Goal: Task Accomplishment & Management: Manage account settings

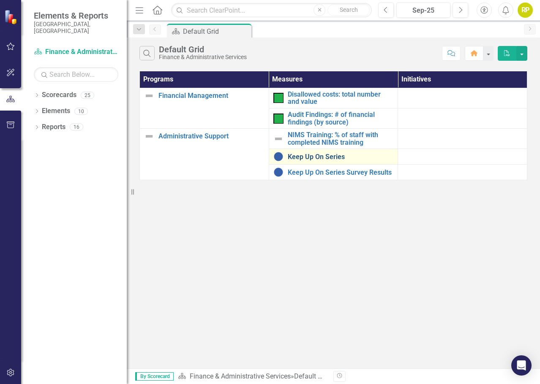
click at [315, 159] on link "Keep Up On Series" at bounding box center [341, 157] width 106 height 8
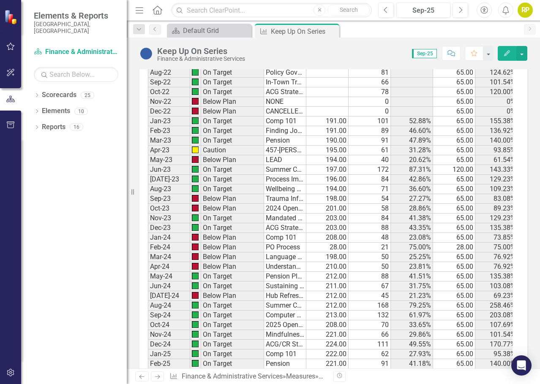
scroll to position [686, 0]
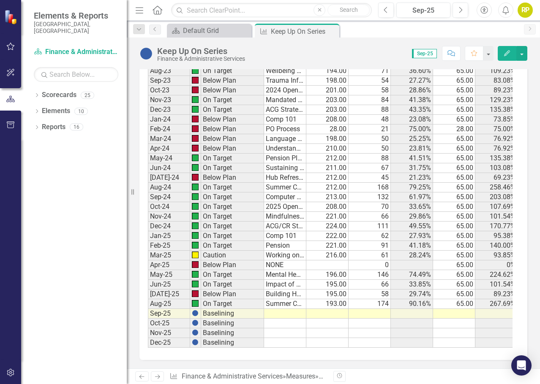
click at [279, 309] on td at bounding box center [285, 314] width 42 height 10
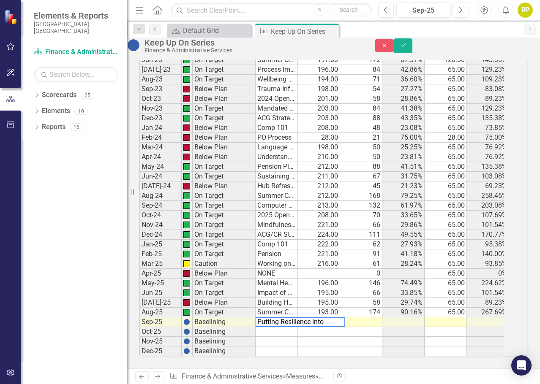
type textarea "Putting Resilience into Practive"
click at [381, 318] on td at bounding box center [361, 323] width 42 height 10
click at [380, 337] on td at bounding box center [361, 342] width 42 height 10
click at [324, 318] on td at bounding box center [319, 323] width 42 height 10
click at [410, 337] on td at bounding box center [403, 342] width 42 height 10
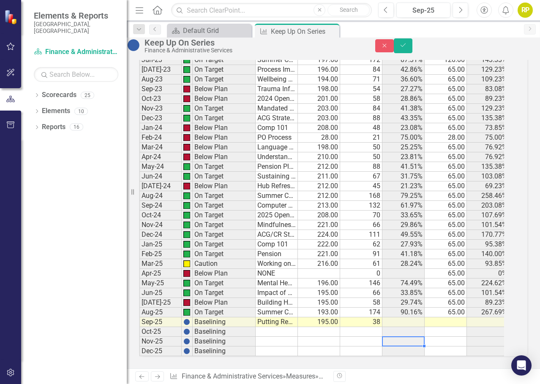
click at [458, 318] on td at bounding box center [445, 323] width 42 height 10
type textarea "65"
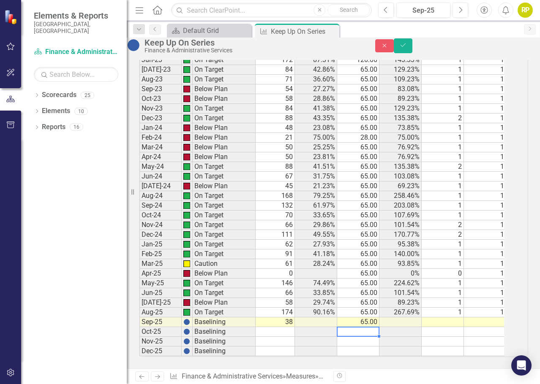
scroll to position [0, 90]
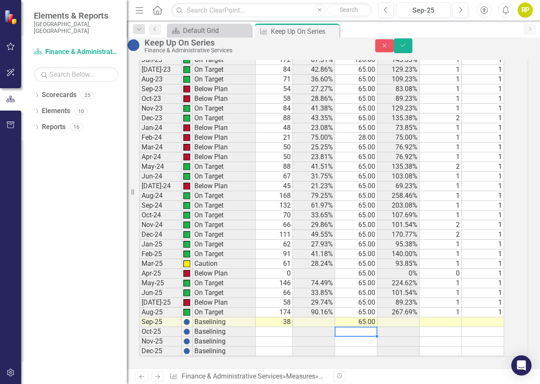
click at [459, 318] on td at bounding box center [440, 323] width 42 height 10
type textarea "1"
click at [412, 43] on button "Save" at bounding box center [403, 45] width 19 height 15
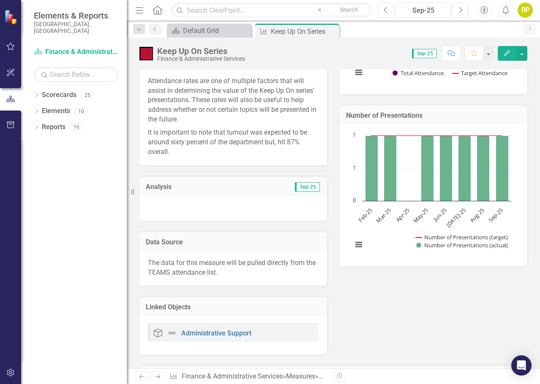
scroll to position [0, 0]
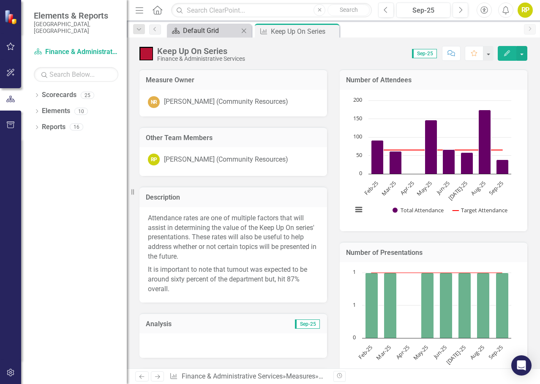
click at [219, 30] on div "Default Grid" at bounding box center [211, 30] width 56 height 11
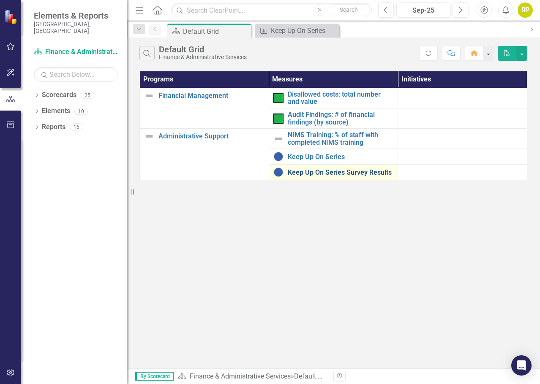
click at [303, 172] on link "Keep Up On Series Survey Results" at bounding box center [341, 173] width 106 height 8
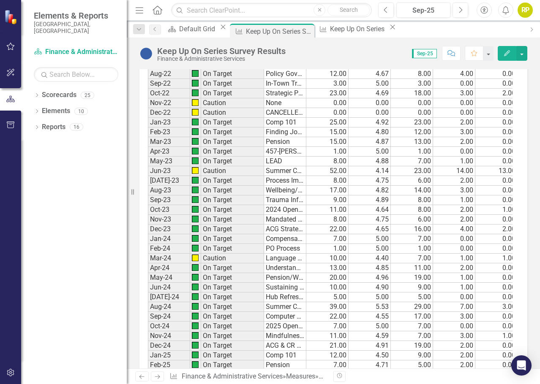
scroll to position [717, 0]
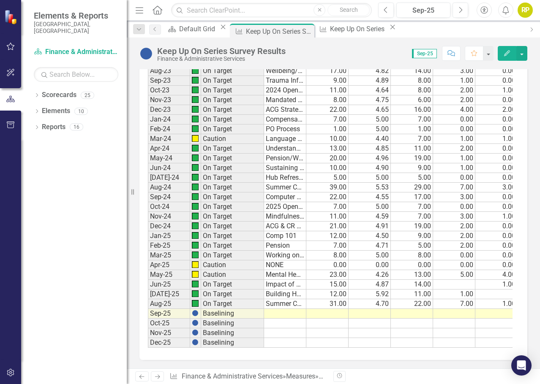
click at [280, 309] on td at bounding box center [285, 314] width 42 height 10
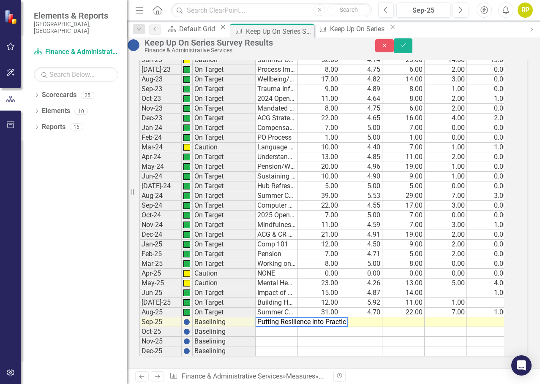
type textarea "Putting Resilience into Practice"
type textarea "5"
click at [363, 318] on td at bounding box center [361, 323] width 42 height 10
type textarea "4.8"
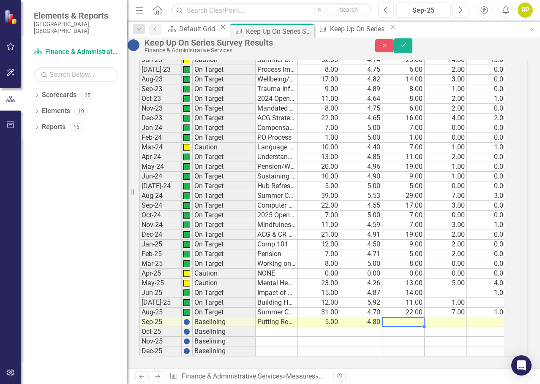
type textarea "4"
type textarea "1"
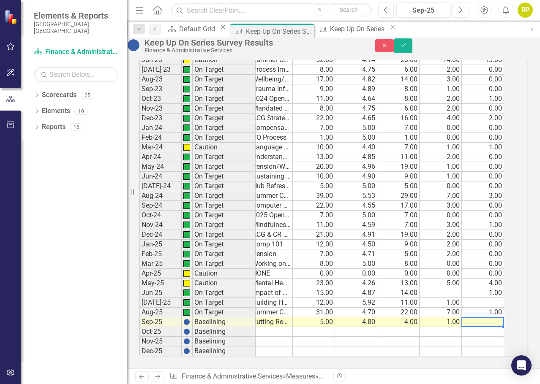
type textarea "0"
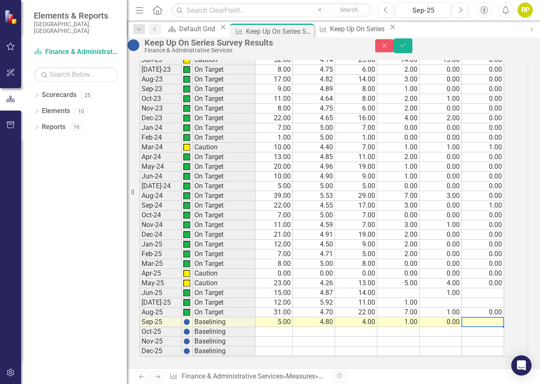
type textarea "0"
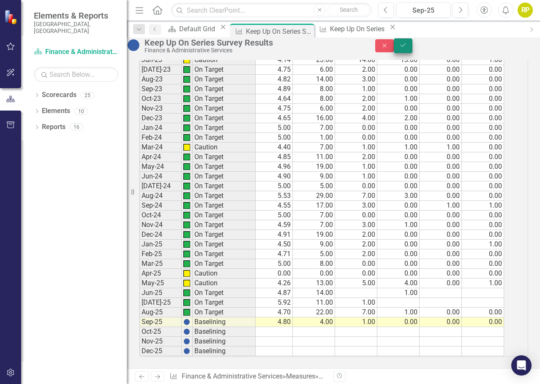
type textarea "0"
drag, startPoint x: 523, startPoint y: 50, endPoint x: 521, endPoint y: 54, distance: 4.9
click at [412, 50] on button "Save" at bounding box center [403, 45] width 19 height 15
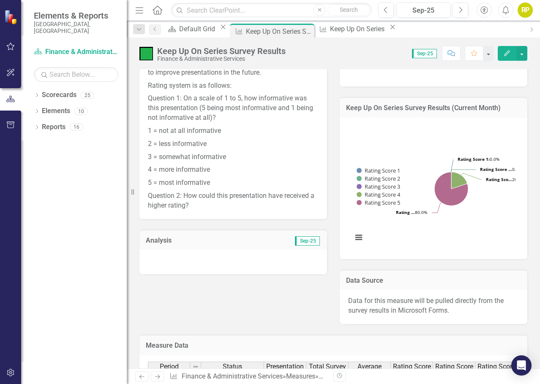
scroll to position [168, 0]
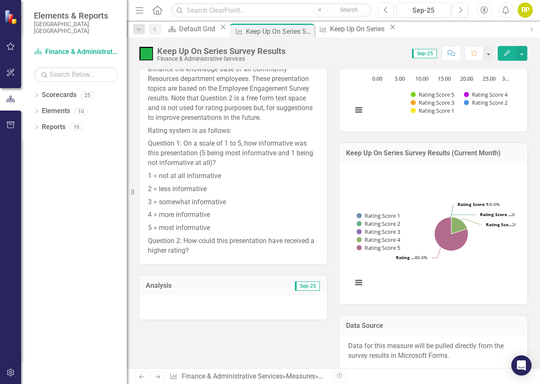
click at [194, 313] on div at bounding box center [232, 307] width 187 height 24
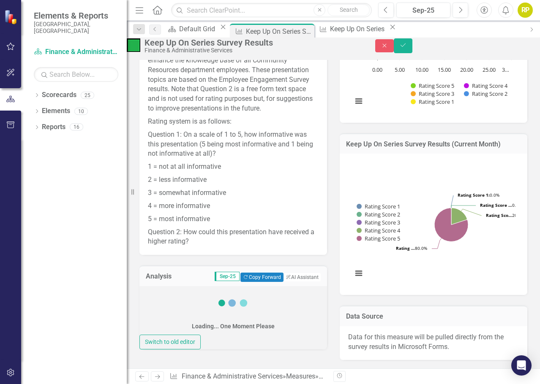
click at [181, 328] on div "Loading... One Moment Please" at bounding box center [232, 310] width 187 height 49
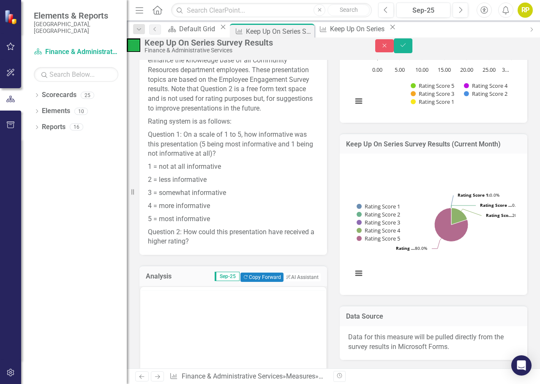
scroll to position [0, 0]
click at [159, 319] on body "Rich Text Area. Press ALT-0 for help." at bounding box center [233, 370] width 186 height 127
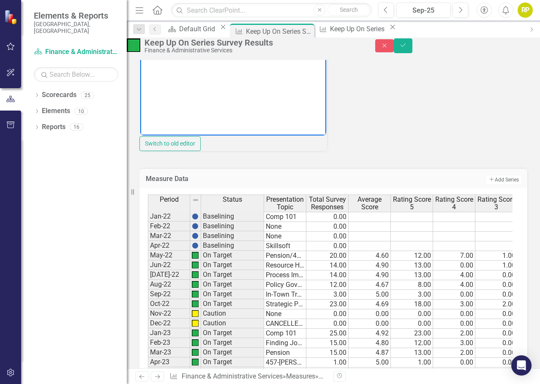
scroll to position [421, 0]
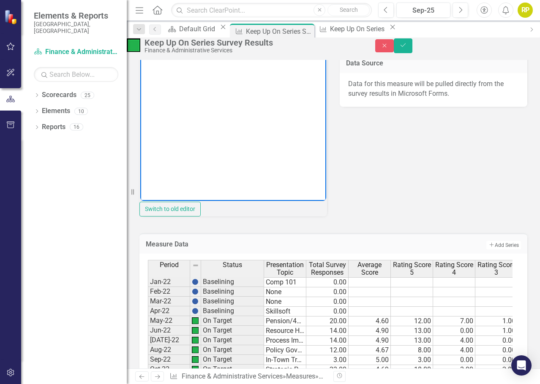
click at [164, 68] on body "Rich Text Area. Press ALT-0 for help." at bounding box center [233, 116] width 186 height 127
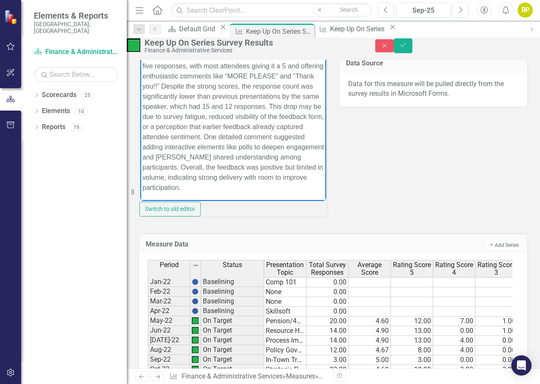
scroll to position [0, 0]
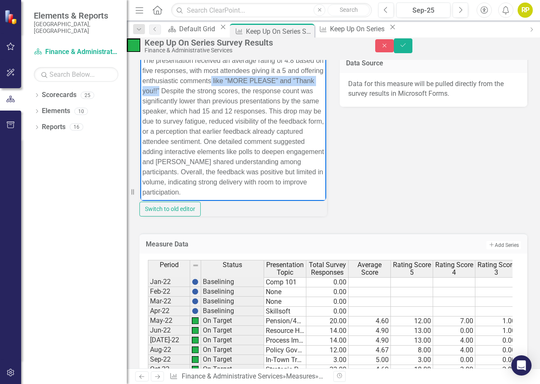
drag, startPoint x: 250, startPoint y: 90, endPoint x: 283, endPoint y: 80, distance: 34.2
click at [283, 80] on p "The presentation received an average rating of 4.8 based on five responses, wit…" at bounding box center [233, 126] width 182 height 142
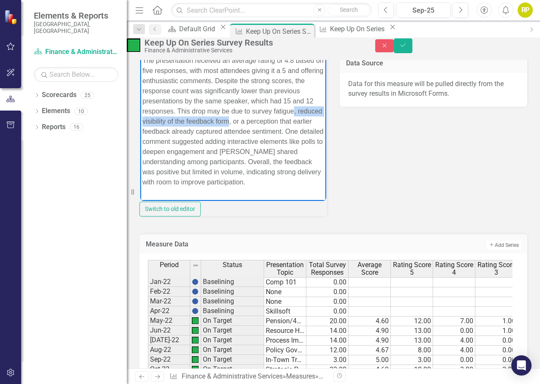
drag, startPoint x: 228, startPoint y: 131, endPoint x: 258, endPoint y: 122, distance: 32.1
click at [258, 122] on p "The presentation received an average rating of 4.8 based on five responses, wit…" at bounding box center [233, 121] width 182 height 132
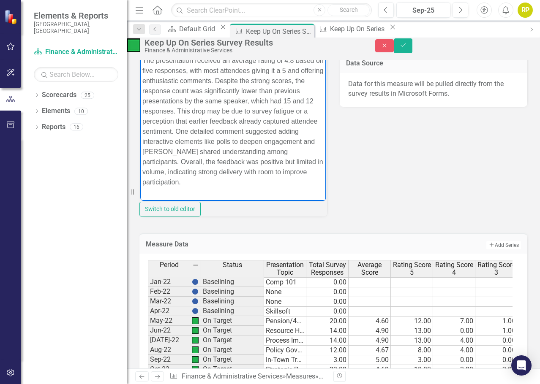
scroll to position [16, 0]
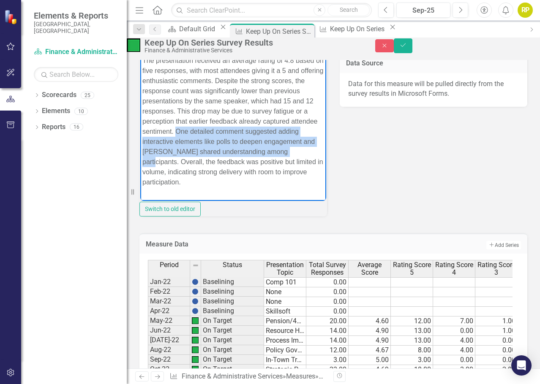
drag, startPoint x: 244, startPoint y: 154, endPoint x: 204, endPoint y: 128, distance: 47.8
click at [204, 128] on p "The presentation received an average rating of 4.8 based on five responses, wit…" at bounding box center [233, 121] width 182 height 132
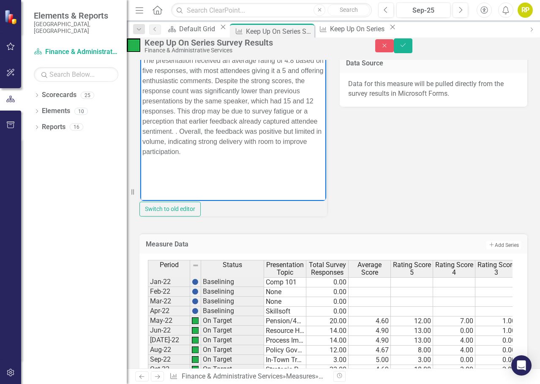
scroll to position [0, 0]
click at [168, 172] on body "The presentation received an average rating of 4.8 based on five responses, wit…" at bounding box center [233, 116] width 186 height 127
click at [219, 157] on p "The presentation received an average rating of 4.8 based on five responses, wit…" at bounding box center [233, 105] width 182 height 101
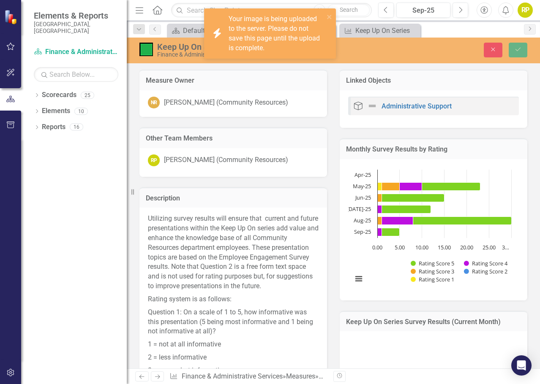
scroll to position [421, 0]
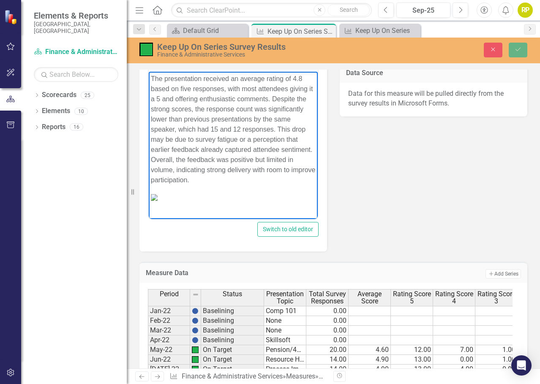
click at [269, 179] on p "The presentation received an average rating of 4.8 based on five responses, wit…" at bounding box center [233, 129] width 165 height 111
click at [157, 201] on img "Rich Text Area. Press ALT-0 for help." at bounding box center [154, 197] width 7 height 7
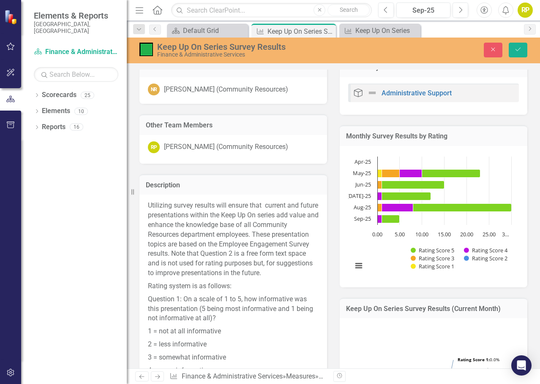
scroll to position [0, 0]
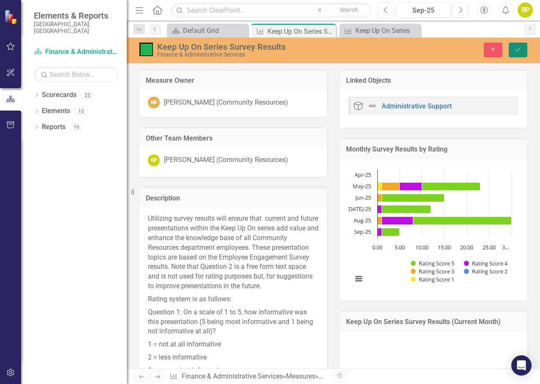
click at [517, 47] on icon "Save" at bounding box center [518, 49] width 8 height 6
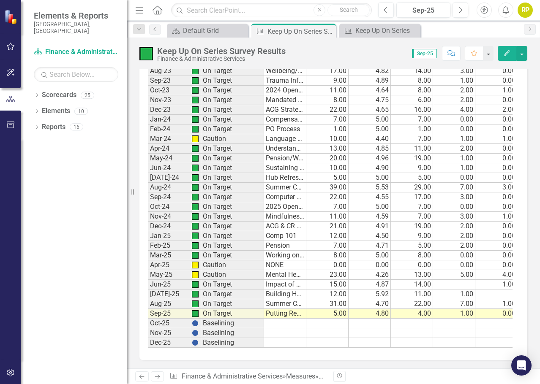
scroll to position [807, 0]
click at [272, 319] on td at bounding box center [285, 324] width 42 height 10
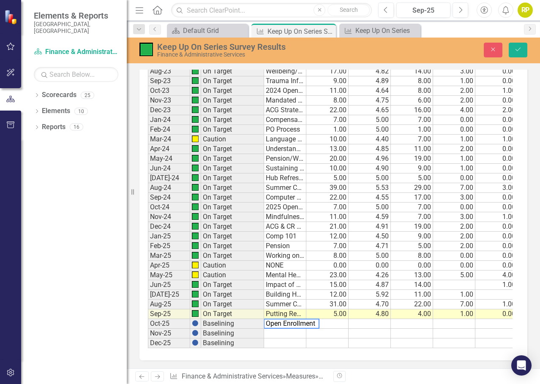
type textarea "Open Enrollment"
click at [516, 47] on icon "Save" at bounding box center [518, 49] width 8 height 6
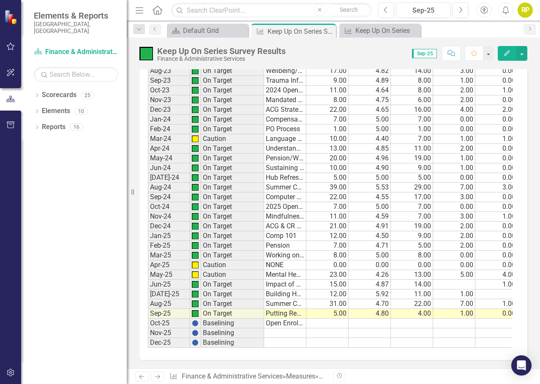
click at [292, 339] on td at bounding box center [285, 343] width 42 height 10
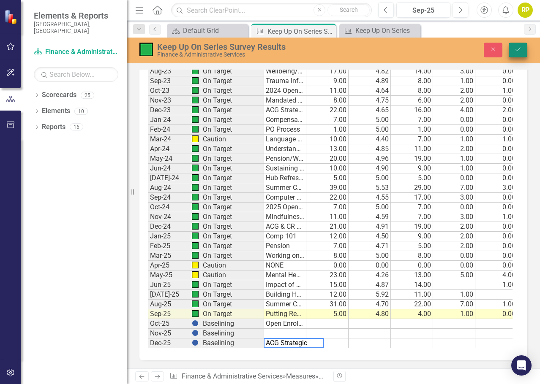
type textarea "ACG Strategic Plan"
click at [519, 52] on icon "Save" at bounding box center [518, 49] width 8 height 6
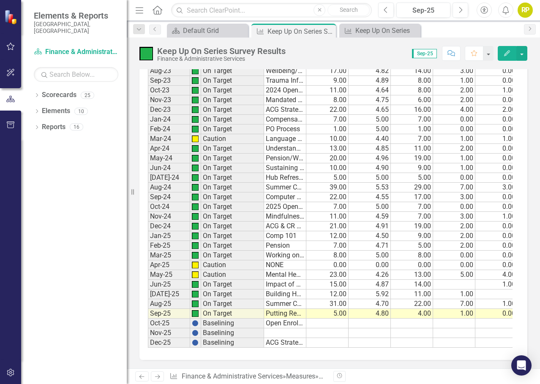
click at [273, 328] on td at bounding box center [285, 333] width 42 height 10
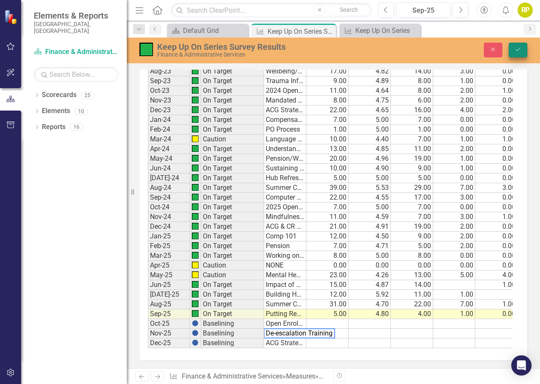
type textarea "De-escalation Training"
click at [520, 49] on icon "Save" at bounding box center [518, 49] width 8 height 6
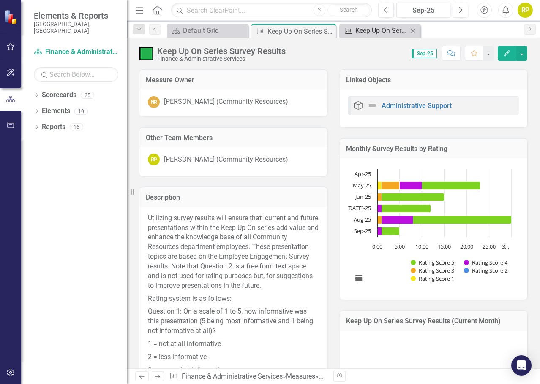
click at [375, 31] on div "Keep Up On Series" at bounding box center [381, 30] width 52 height 11
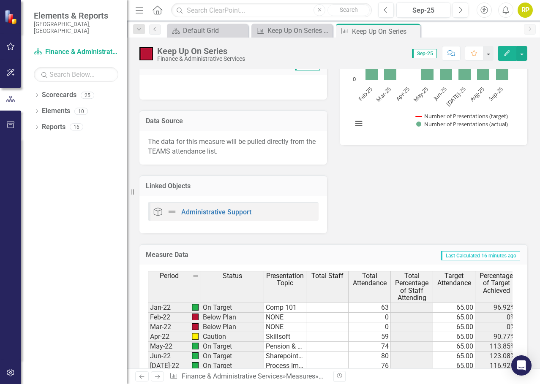
scroll to position [169, 0]
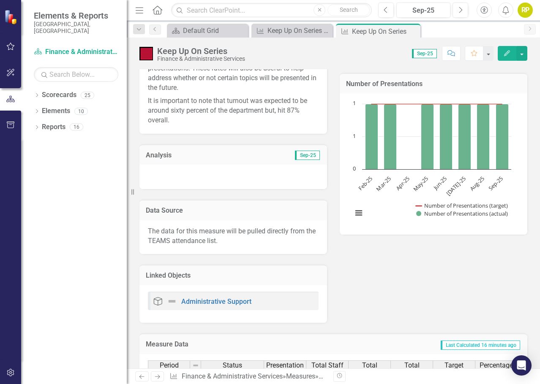
click at [191, 169] on div at bounding box center [232, 177] width 187 height 24
click at [190, 169] on div at bounding box center [232, 177] width 187 height 24
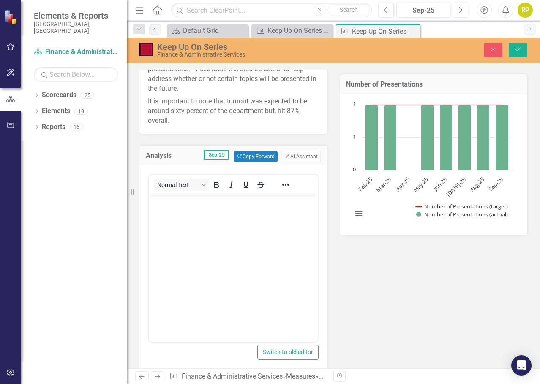
scroll to position [0, 0]
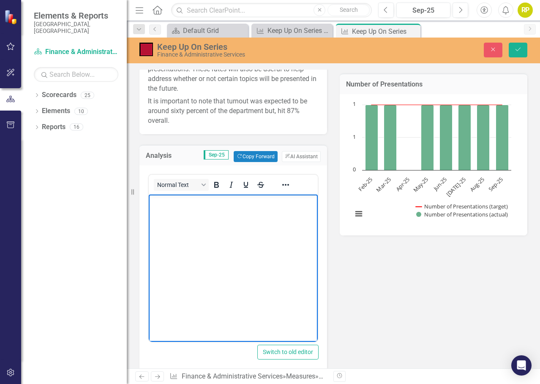
click at [182, 216] on body "Rich Text Area. Press ALT-0 for help." at bounding box center [233, 257] width 169 height 127
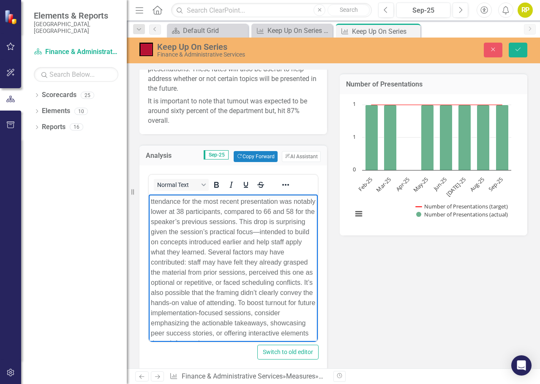
click at [151, 200] on p "ttendance for the most recent presentation was notably lower at 38 participants…" at bounding box center [233, 272] width 165 height 152
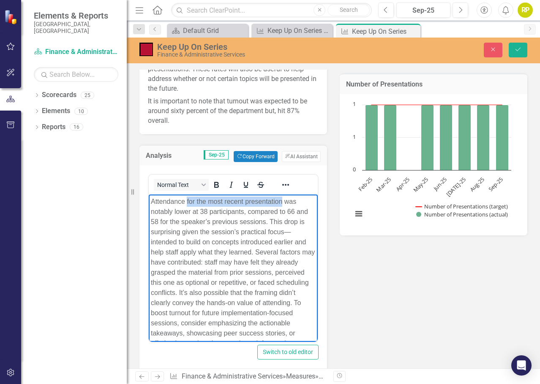
drag, startPoint x: 282, startPoint y: 201, endPoint x: 187, endPoint y: 205, distance: 94.6
click at [187, 205] on p "Attendance for the most recent presentation was notably lower at 38 participant…" at bounding box center [233, 272] width 165 height 152
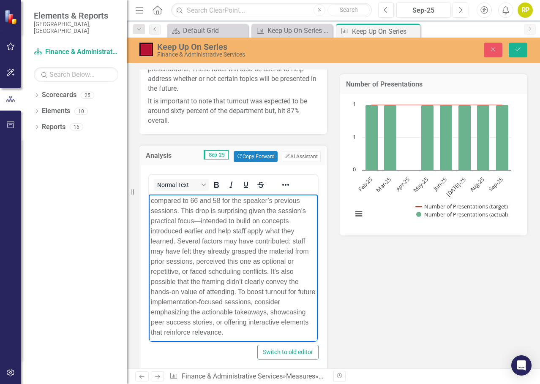
scroll to position [16, 0]
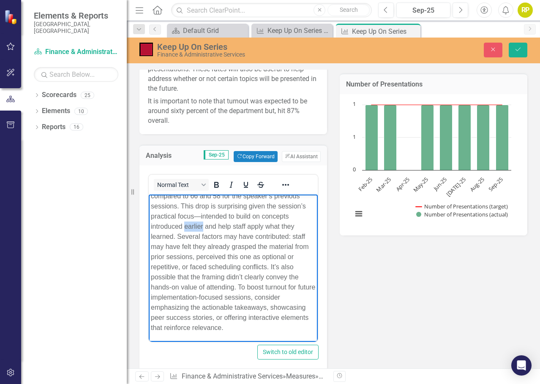
drag, startPoint x: 202, startPoint y: 226, endPoint x: 186, endPoint y: 226, distance: 16.1
click at [186, 226] on p "Attendance was notably lower at 38 participants, compared to 66 and 58 for the …" at bounding box center [233, 257] width 165 height 152
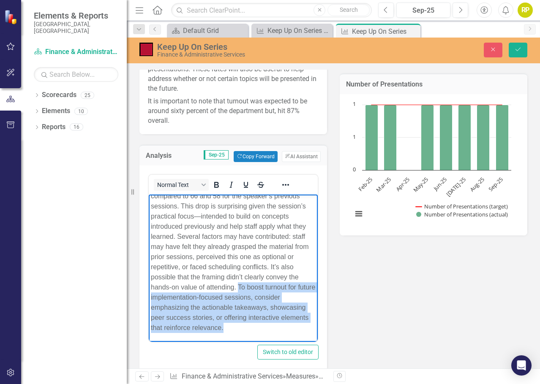
drag, startPoint x: 256, startPoint y: 329, endPoint x: 238, endPoint y: 288, distance: 44.6
click at [238, 288] on p "Attendance was notably lower at 38 participants, compared to 66 and 58 for the …" at bounding box center [233, 257] width 165 height 152
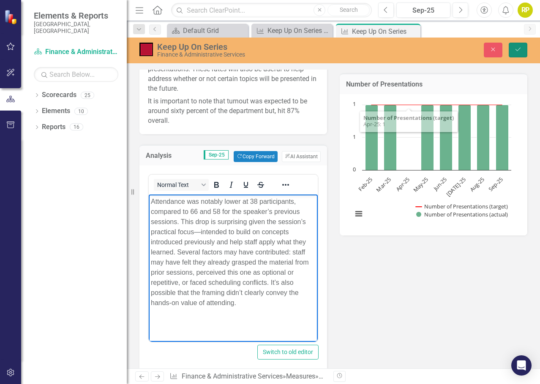
click at [516, 49] on icon "Save" at bounding box center [518, 49] width 8 height 6
